Goal: Check status: Check status

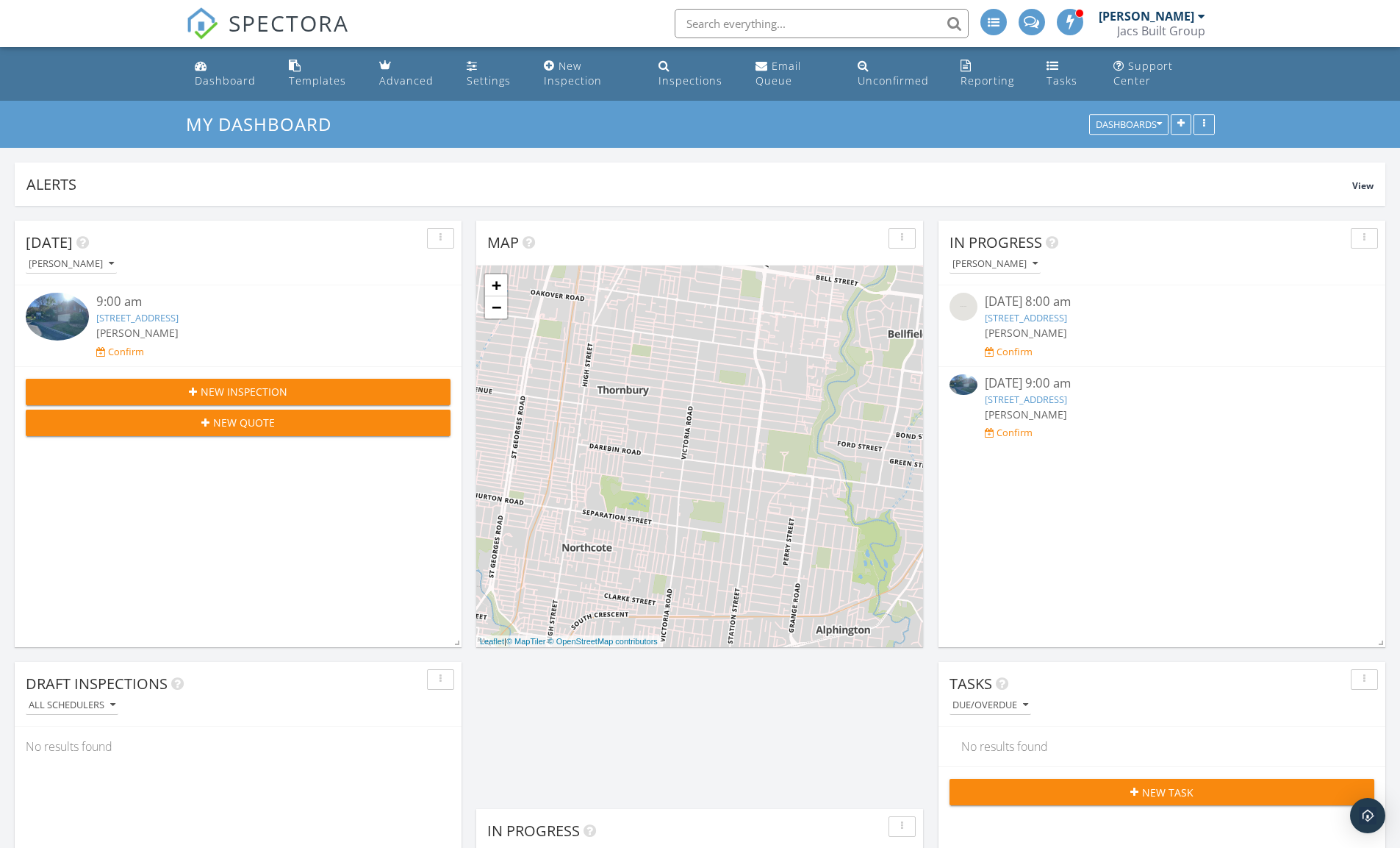
scroll to position [0, 266]
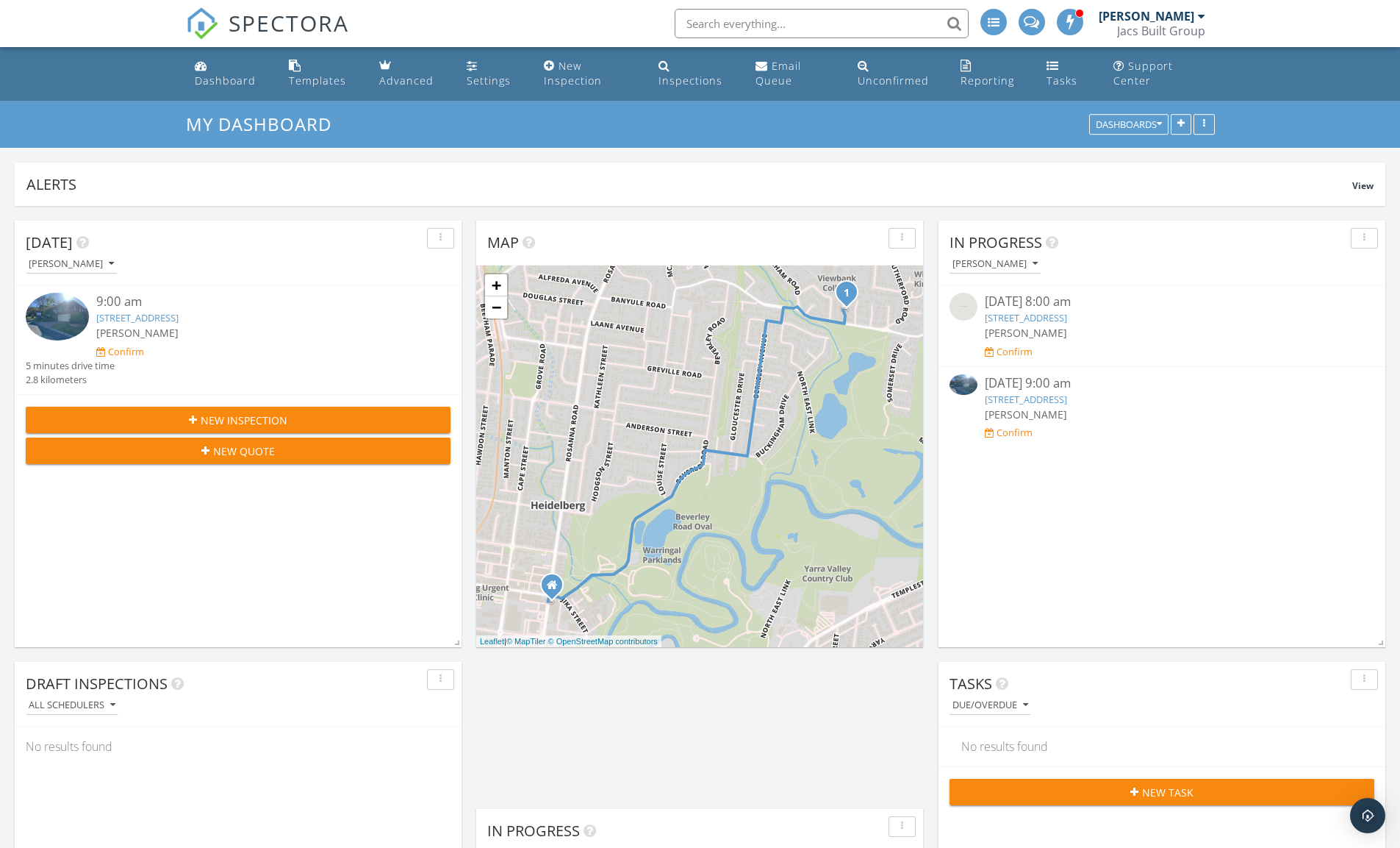
click at [1044, 396] on link "[STREET_ADDRESS]" at bounding box center [1025, 399] width 82 height 14
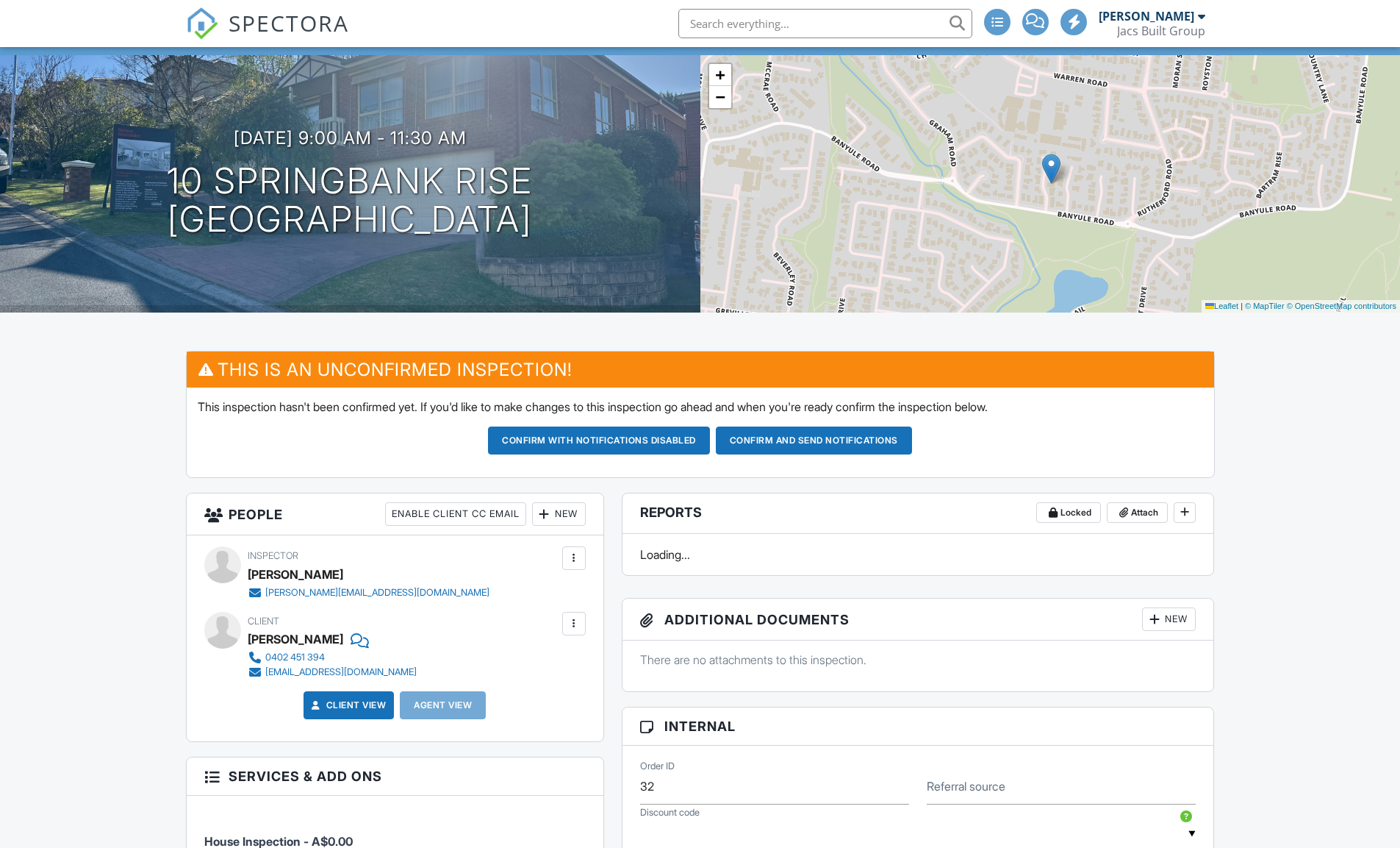
scroll to position [283, 0]
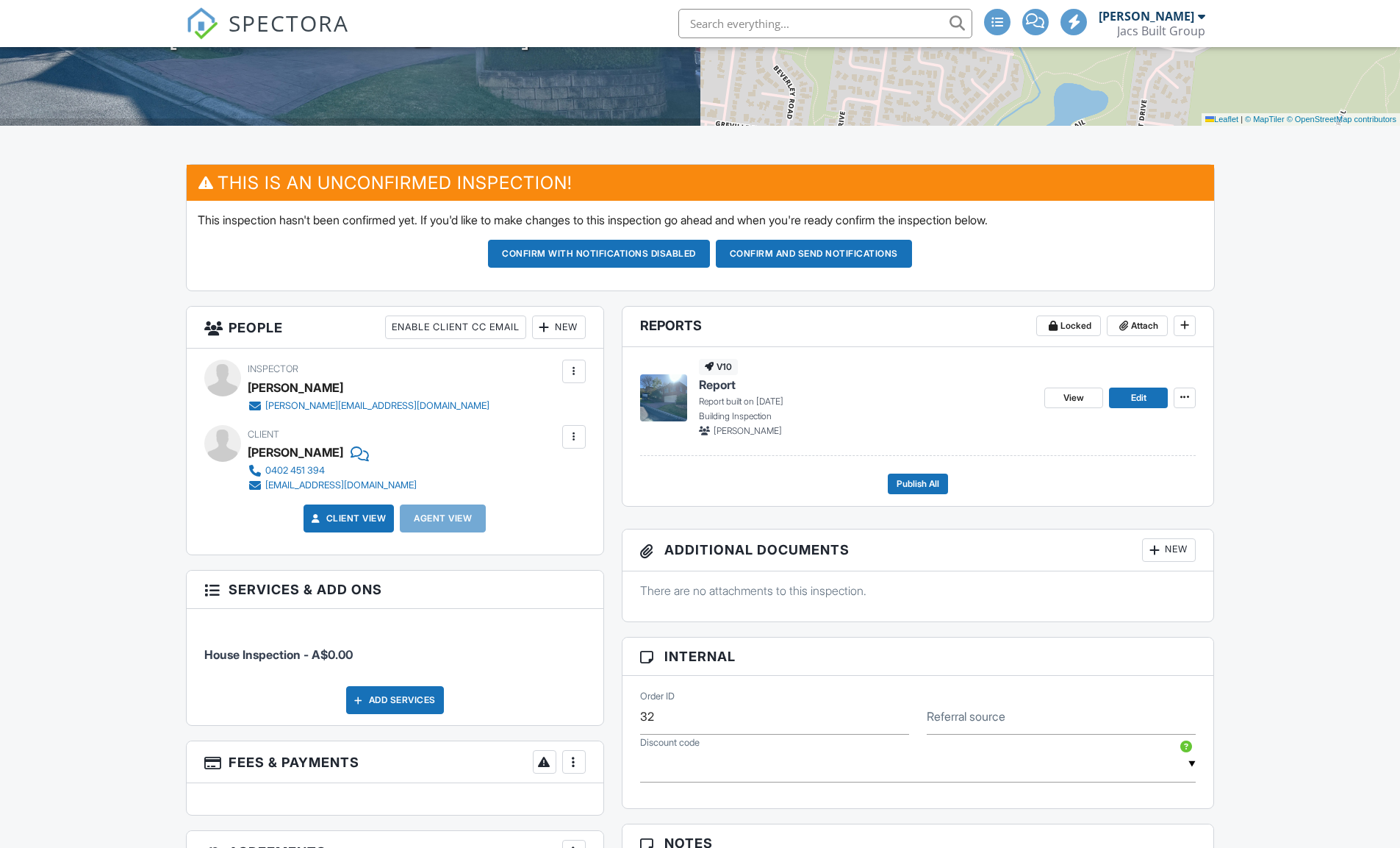
click at [349, 527] on div "Client View" at bounding box center [349, 518] width 91 height 28
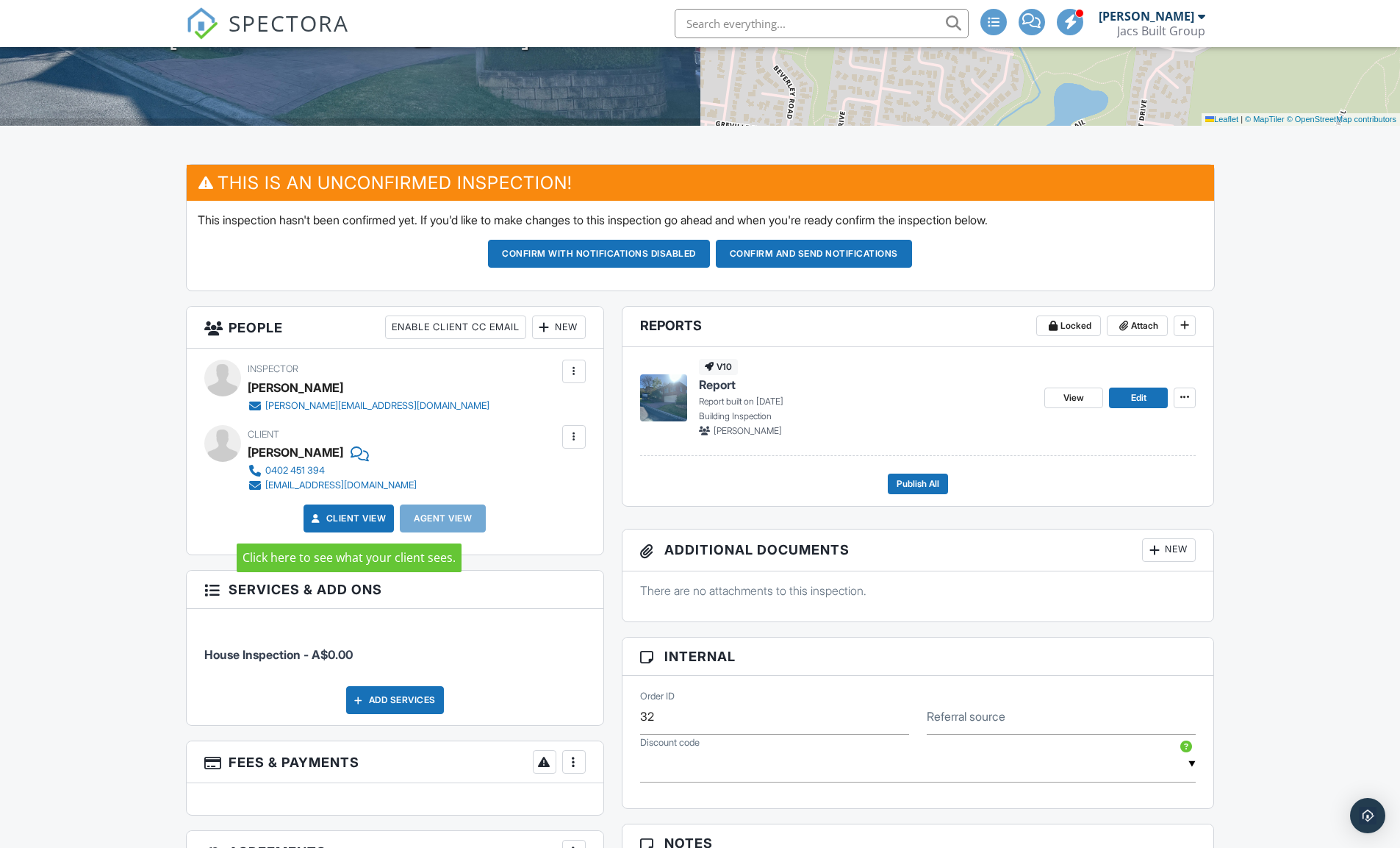
click at [349, 525] on link "Client View" at bounding box center [348, 518] width 78 height 14
